Goal: Task Accomplishment & Management: Complete application form

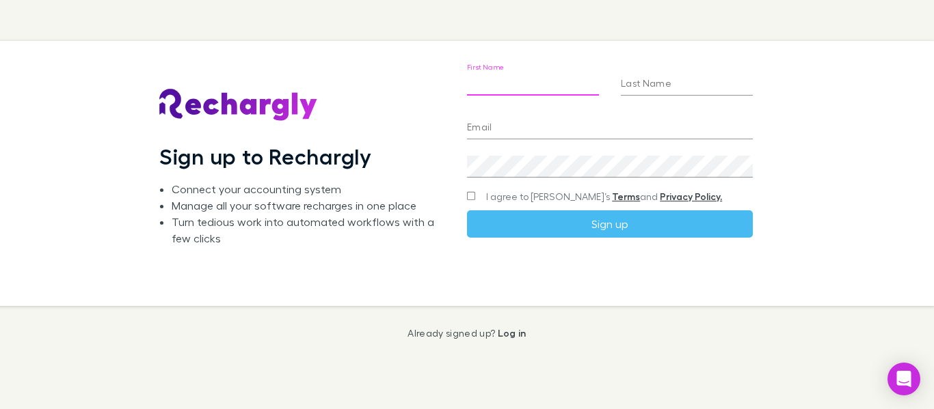
click at [495, 87] on input "First Name" at bounding box center [533, 85] width 132 height 22
